Goal: Transaction & Acquisition: Purchase product/service

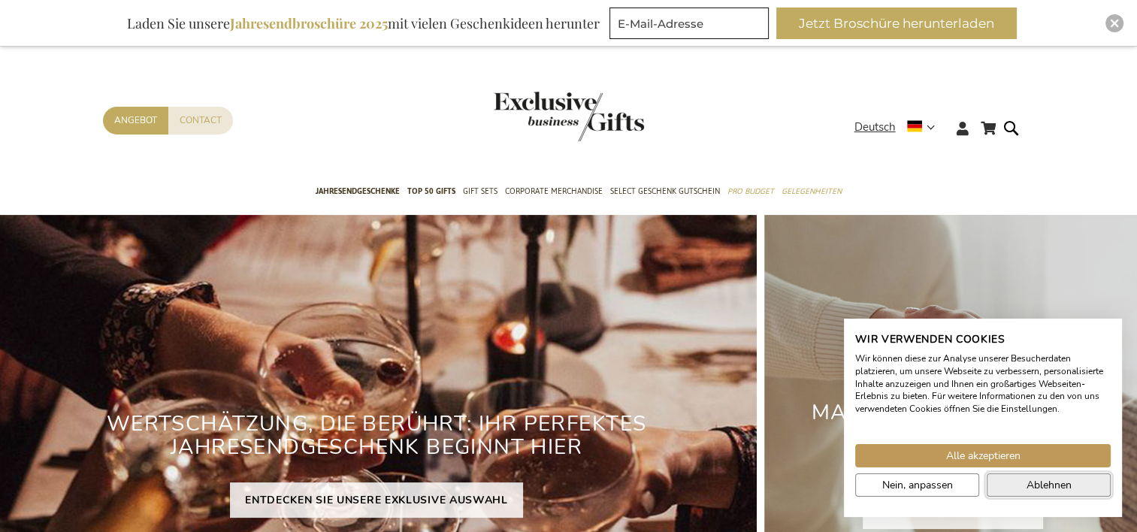
click at [1027, 489] on span "Ablehnen" at bounding box center [1049, 485] width 45 height 16
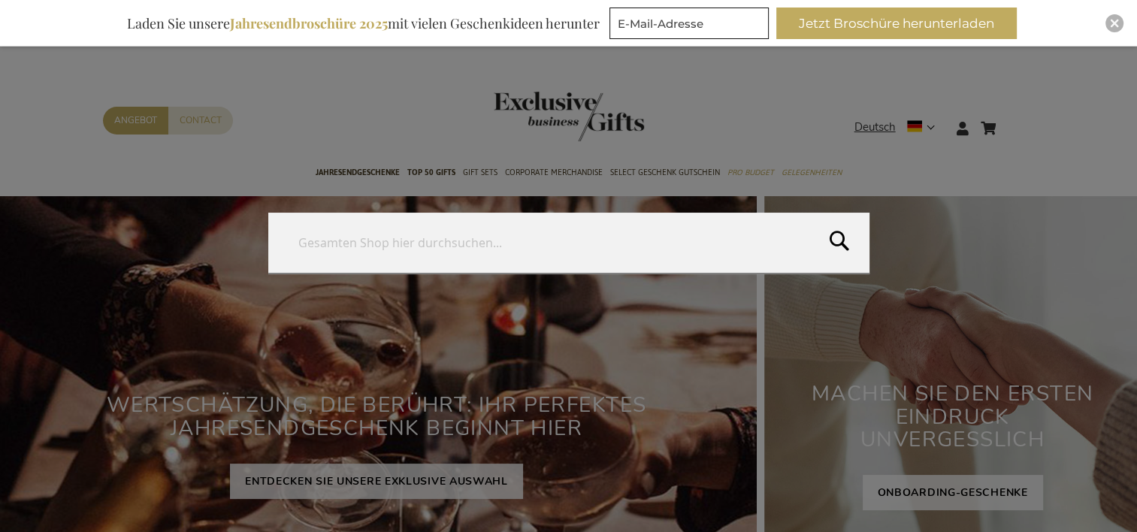
click at [1013, 119] on form "Search Search" at bounding box center [1015, 119] width 15 height 0
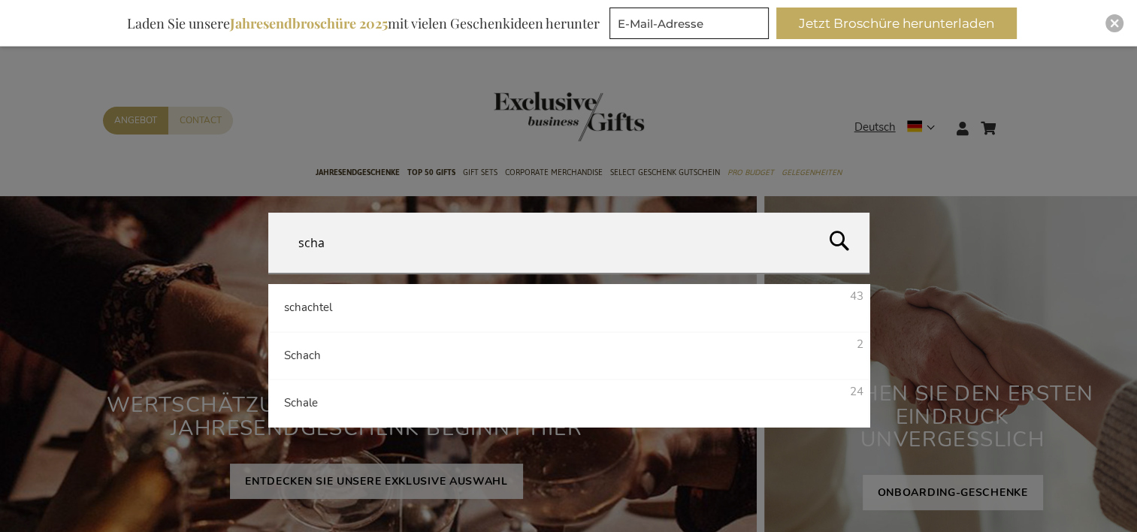
type input "schal"
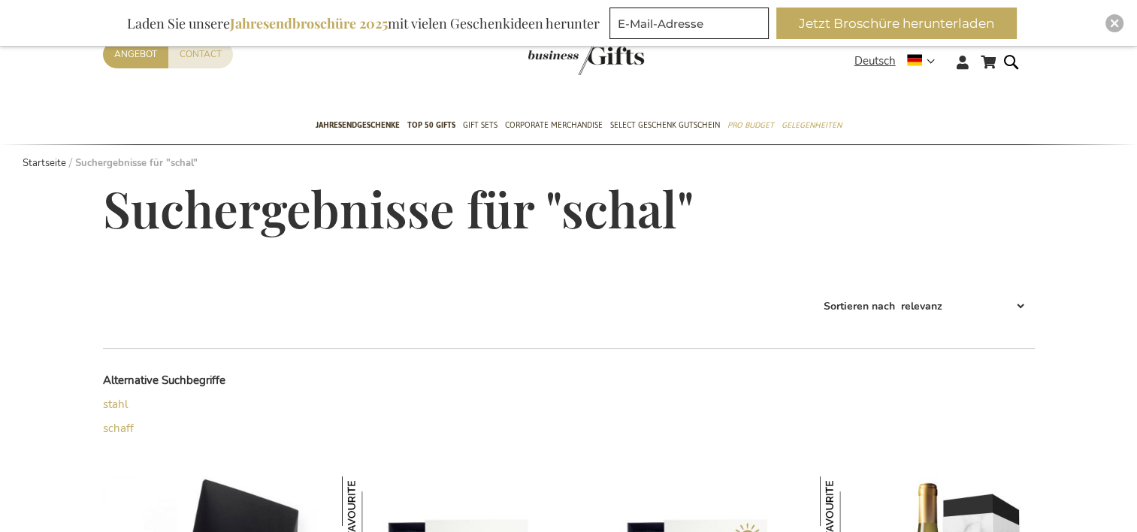
scroll to position [57, 0]
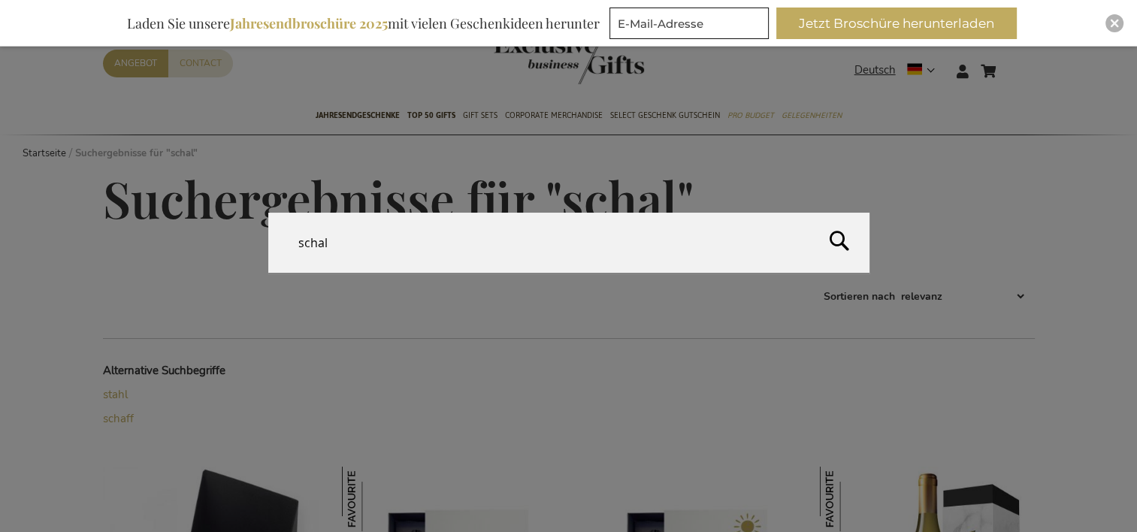
click at [1019, 62] on form "Search schal Search" at bounding box center [1015, 62] width 15 height 0
click at [349, 240] on input "schal" at bounding box center [568, 243] width 601 height 60
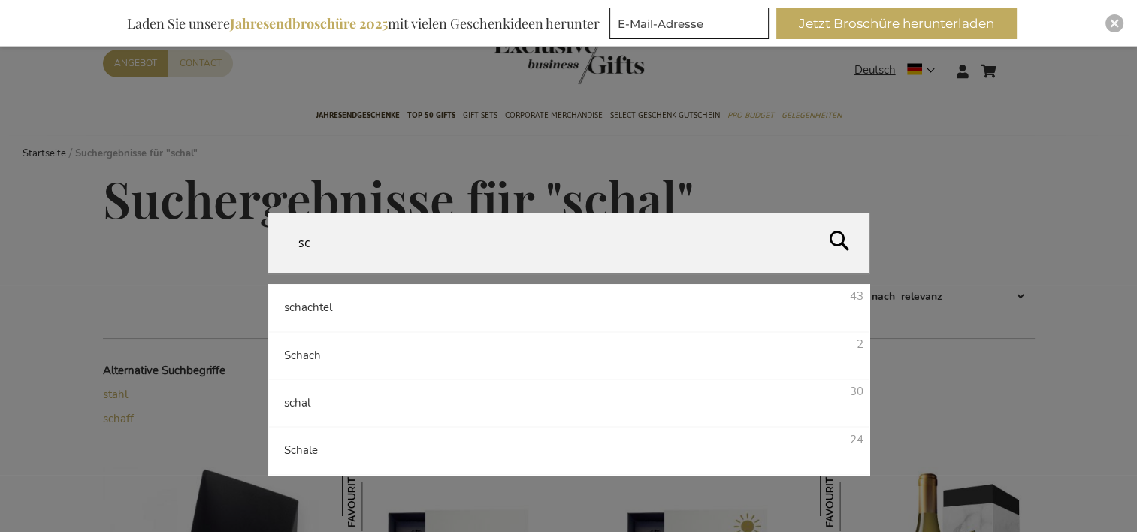
type input "s"
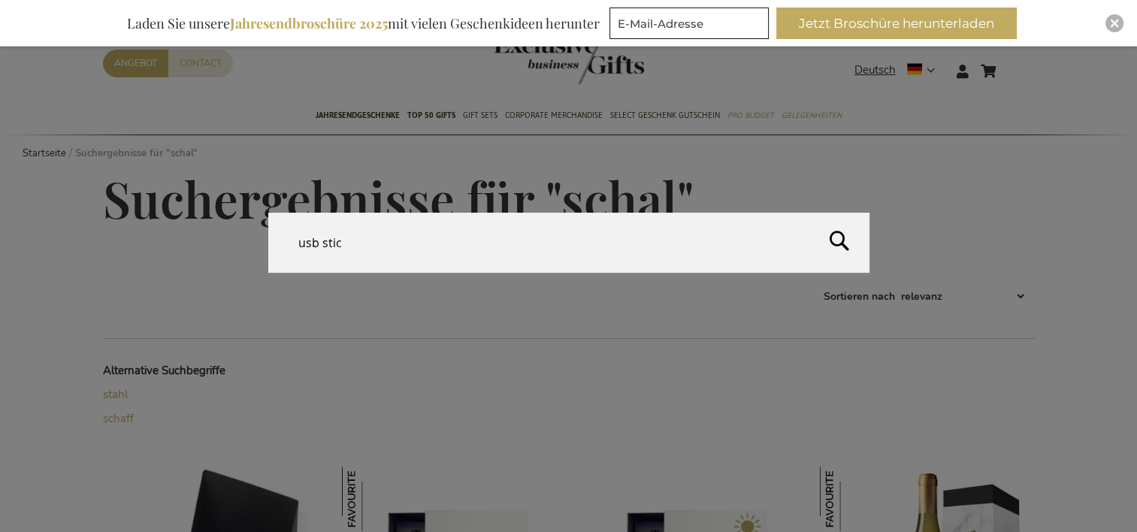
type input "usb stick"
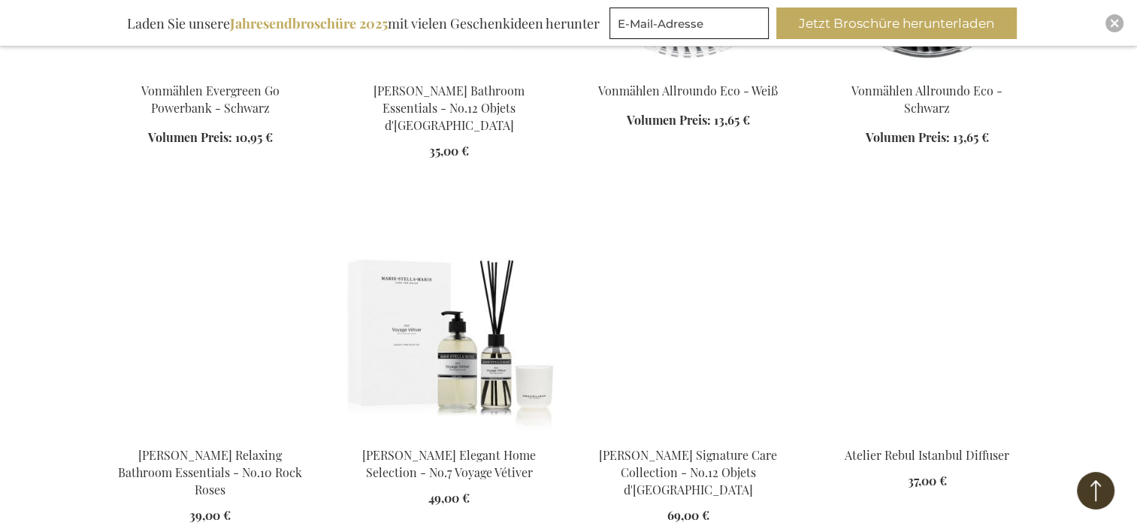
scroll to position [1835, 0]
